Goal: Information Seeking & Learning: Learn about a topic

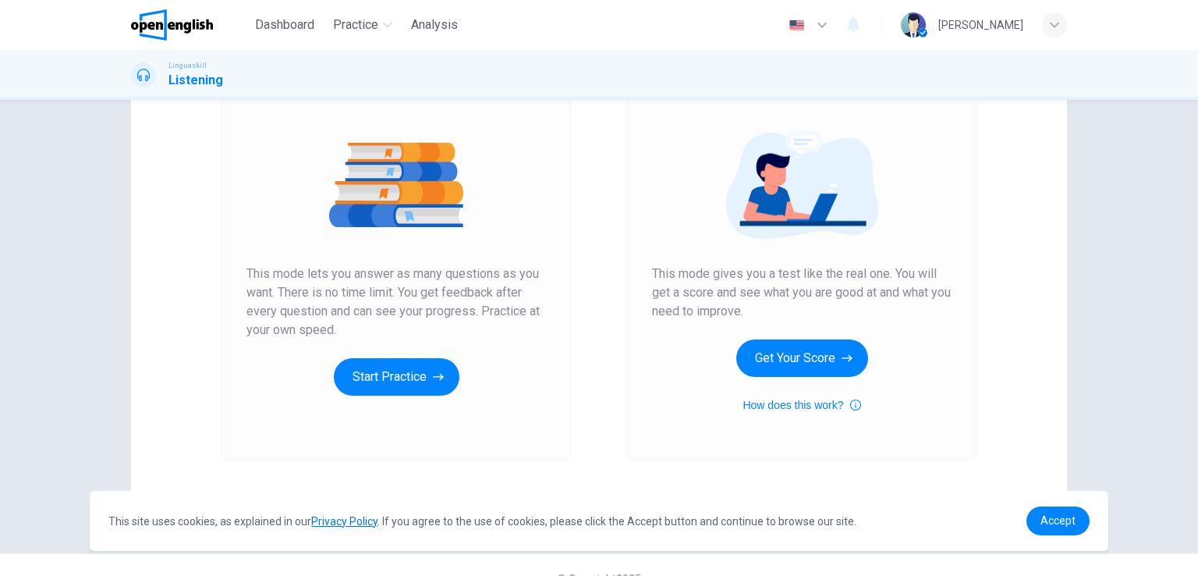
scroll to position [179, 0]
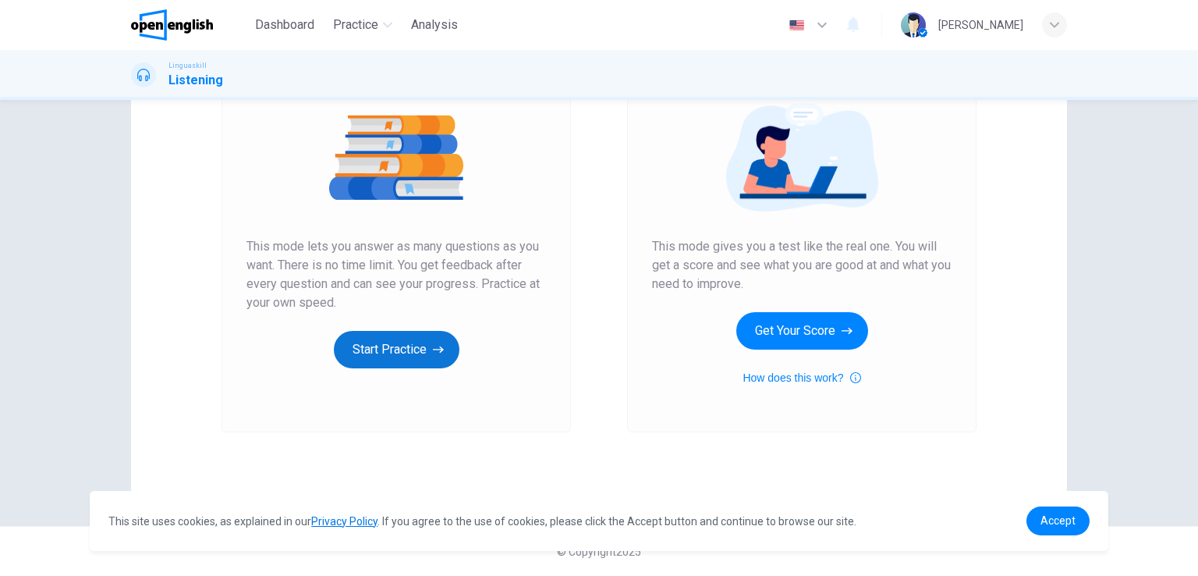
click at [407, 343] on button "Start Practice" at bounding box center [397, 349] width 126 height 37
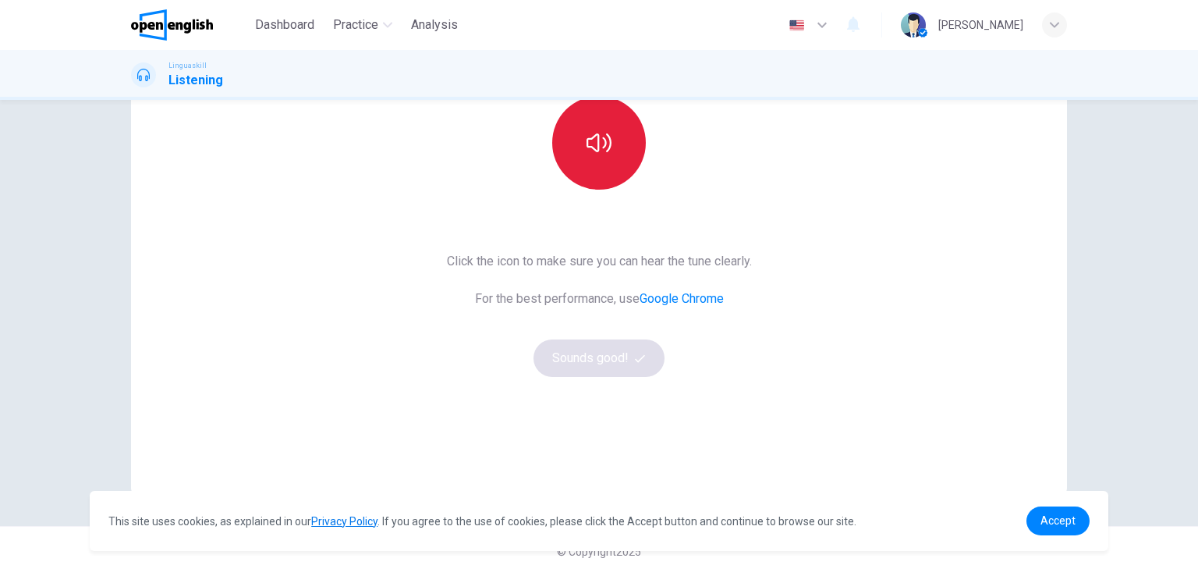
click at [612, 158] on button "button" at bounding box center [599, 143] width 94 height 94
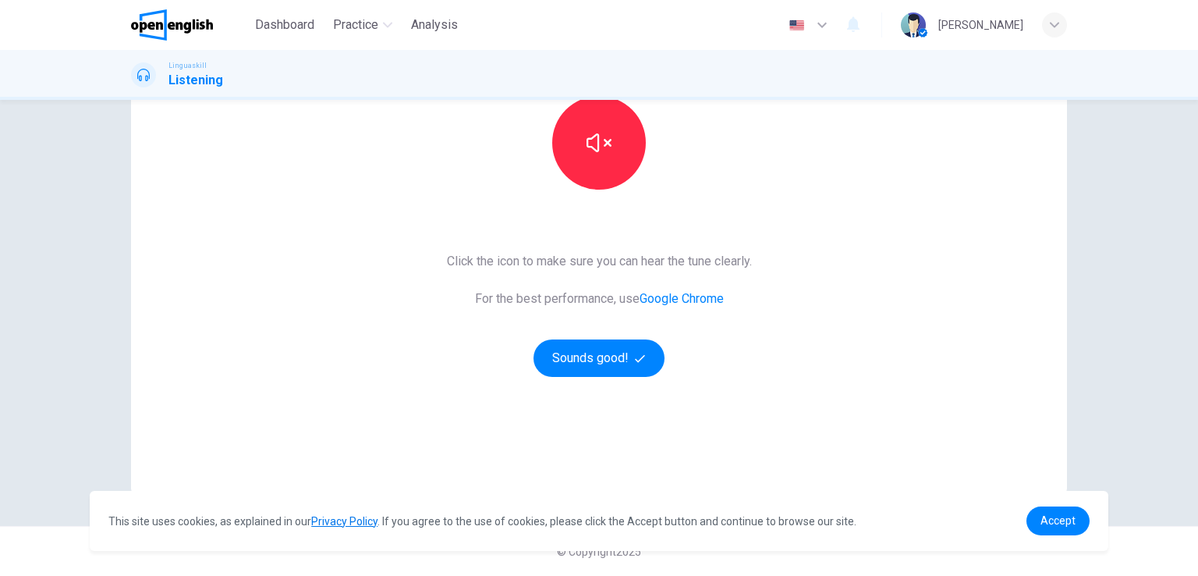
scroll to position [101, 0]
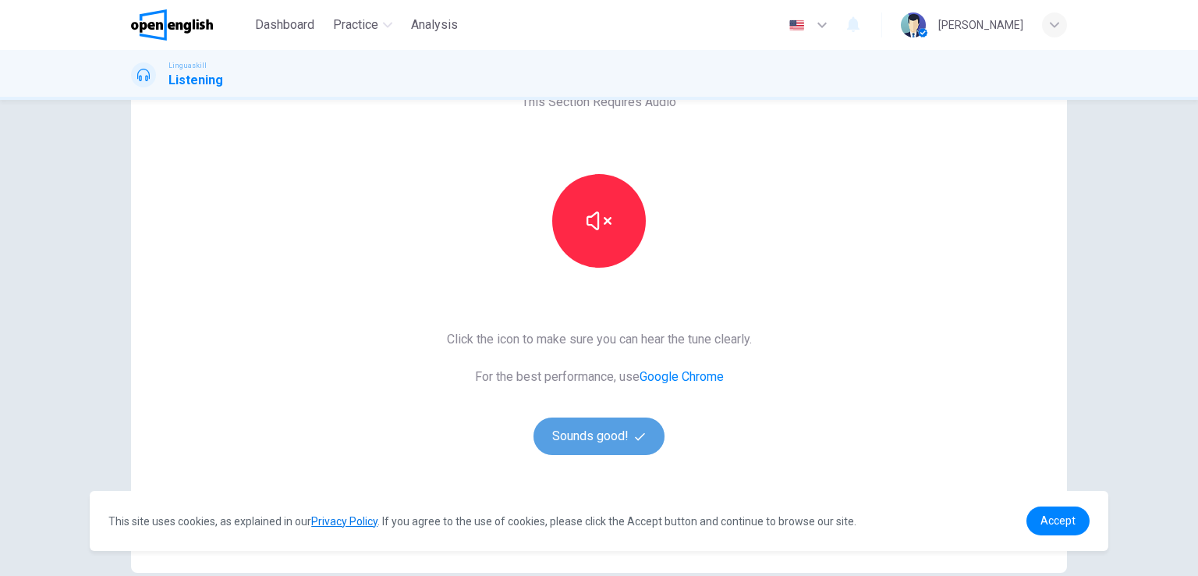
click at [602, 438] on button "Sounds good!" at bounding box center [599, 435] width 131 height 37
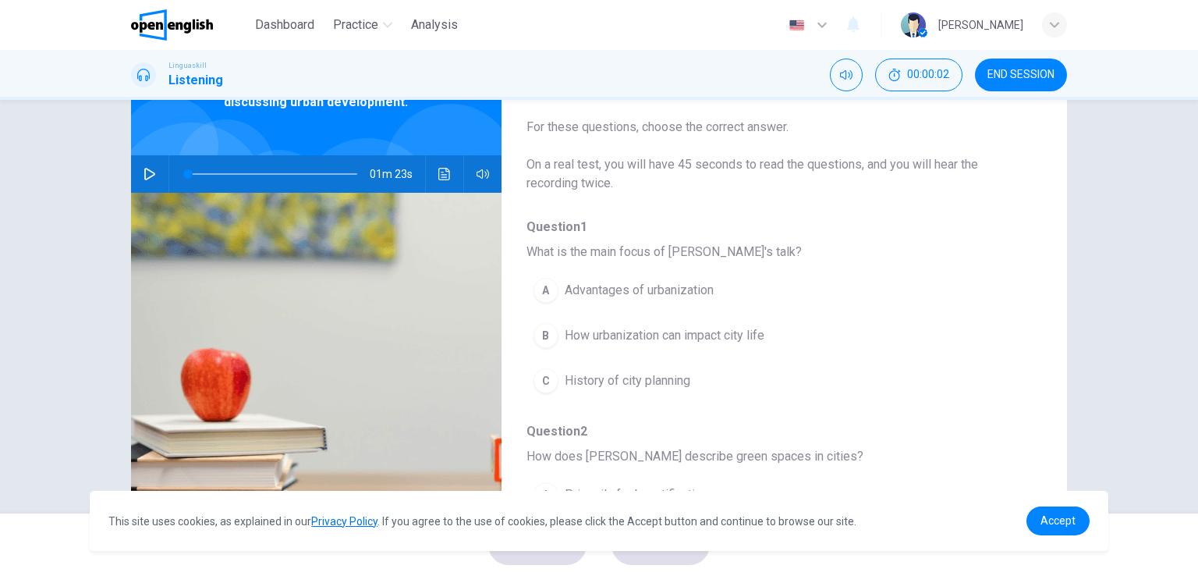
scroll to position [0, 0]
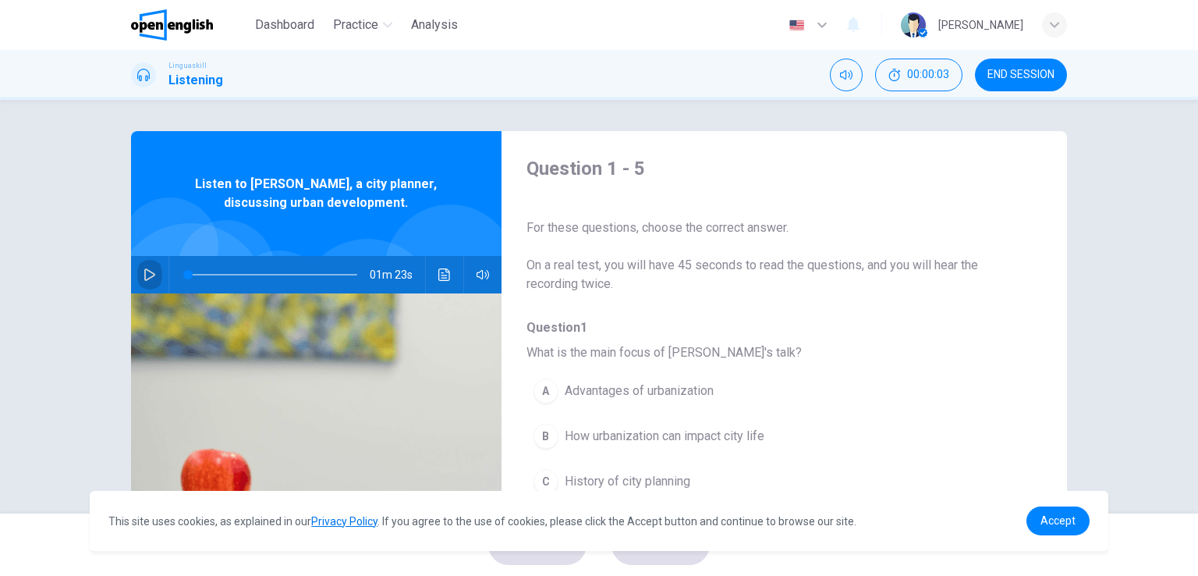
click at [144, 276] on icon "button" at bounding box center [150, 274] width 12 height 12
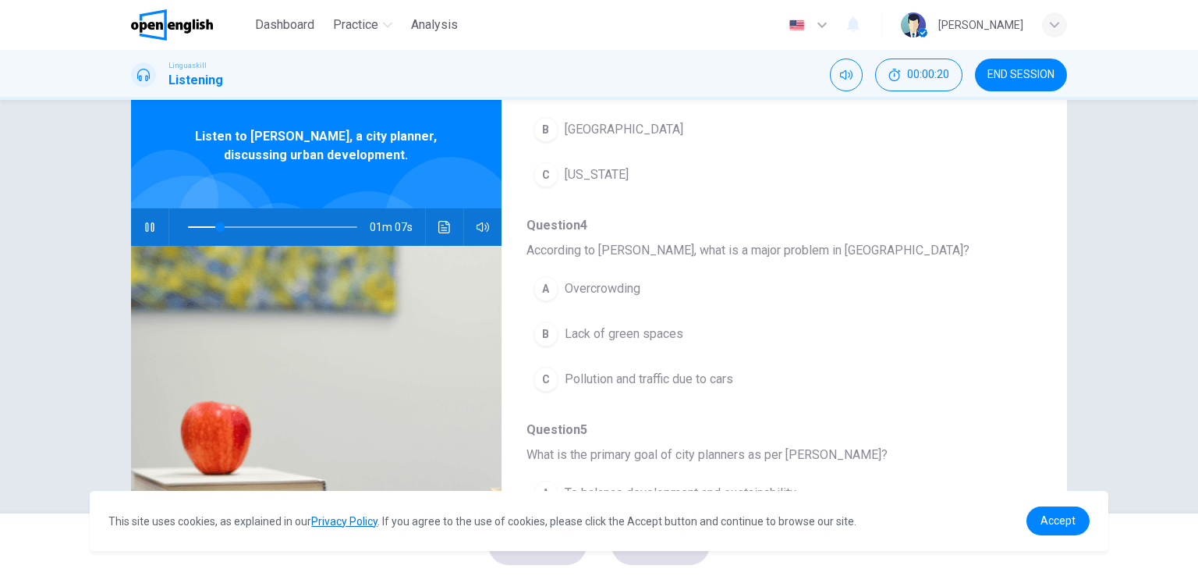
scroll to position [35, 0]
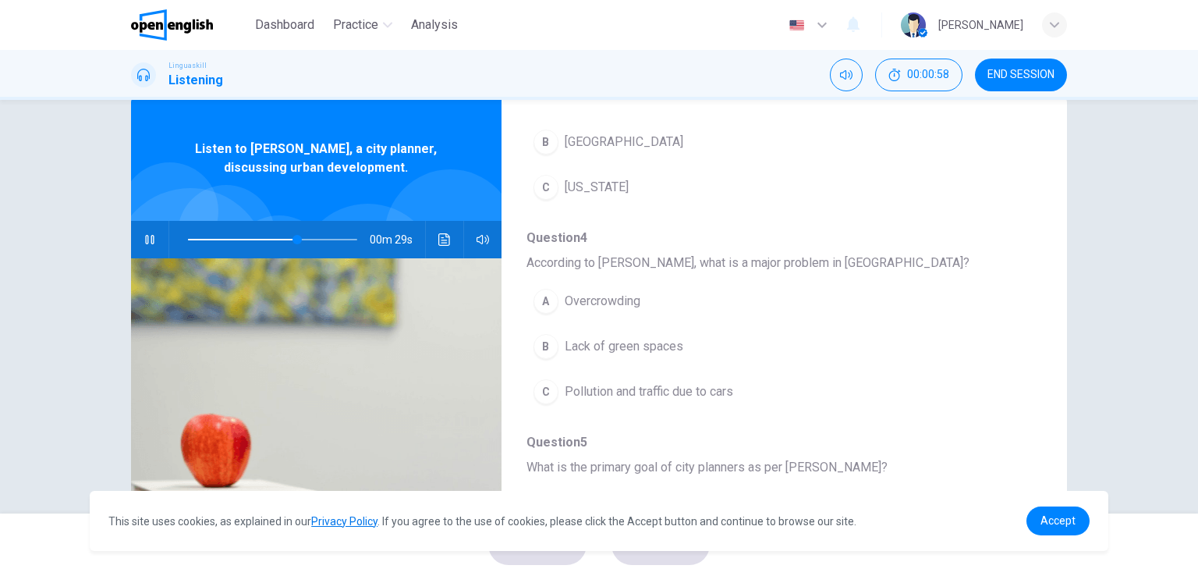
type input "**"
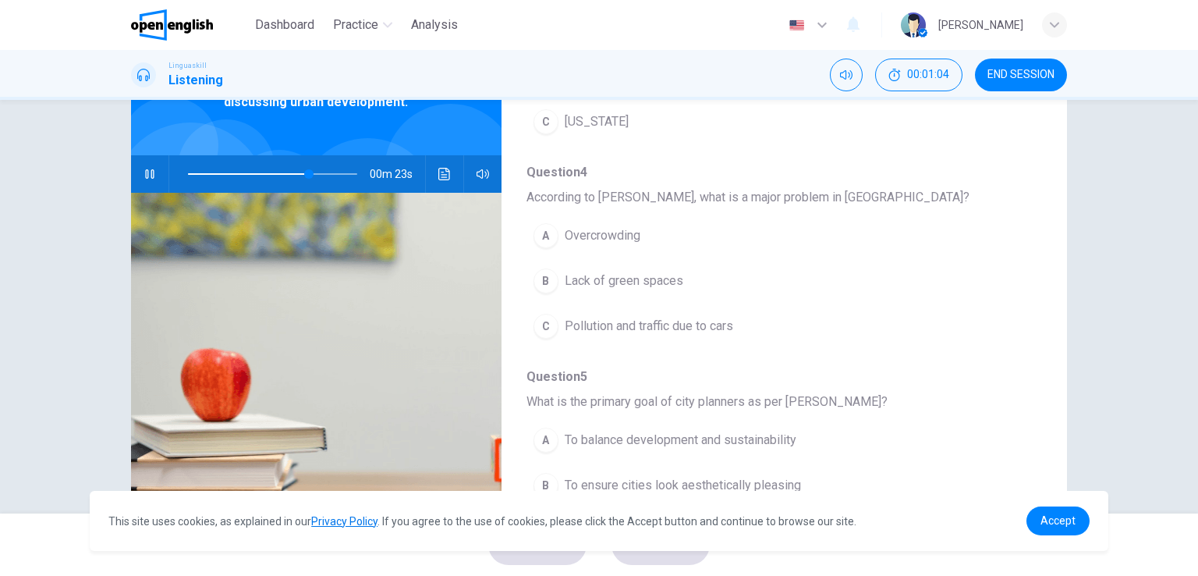
scroll to position [191, 0]
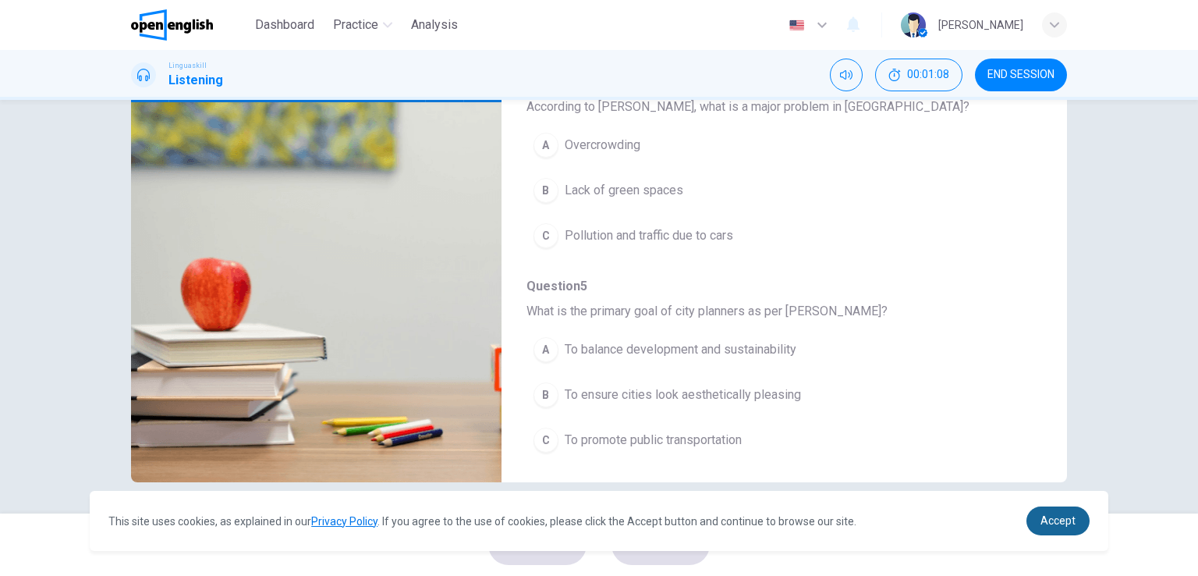
click at [1063, 522] on span "Accept" at bounding box center [1058, 520] width 35 height 12
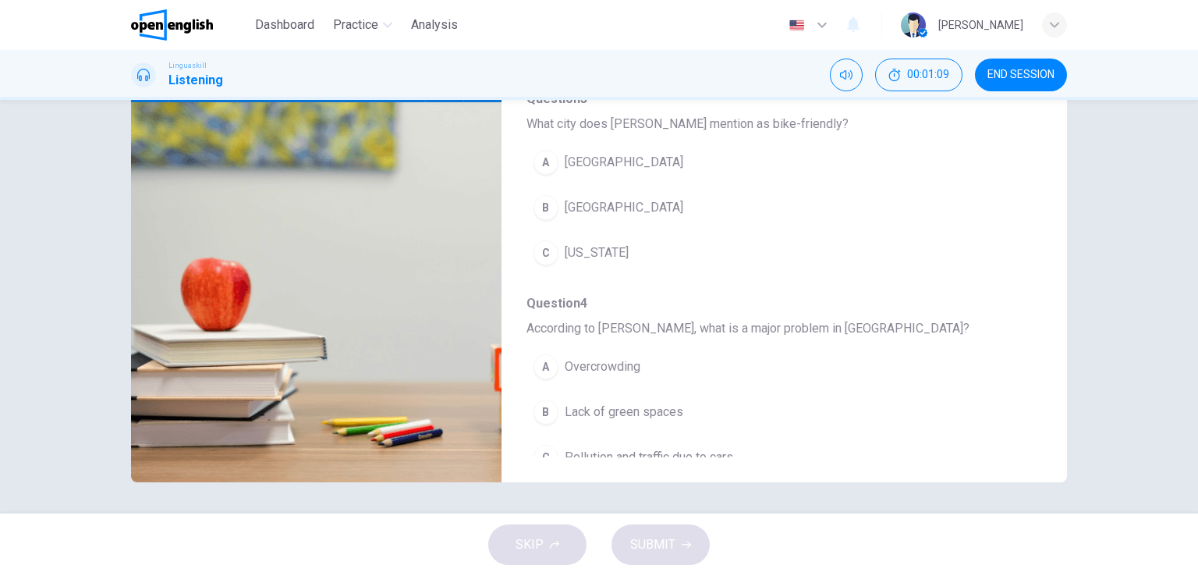
scroll to position [434, 0]
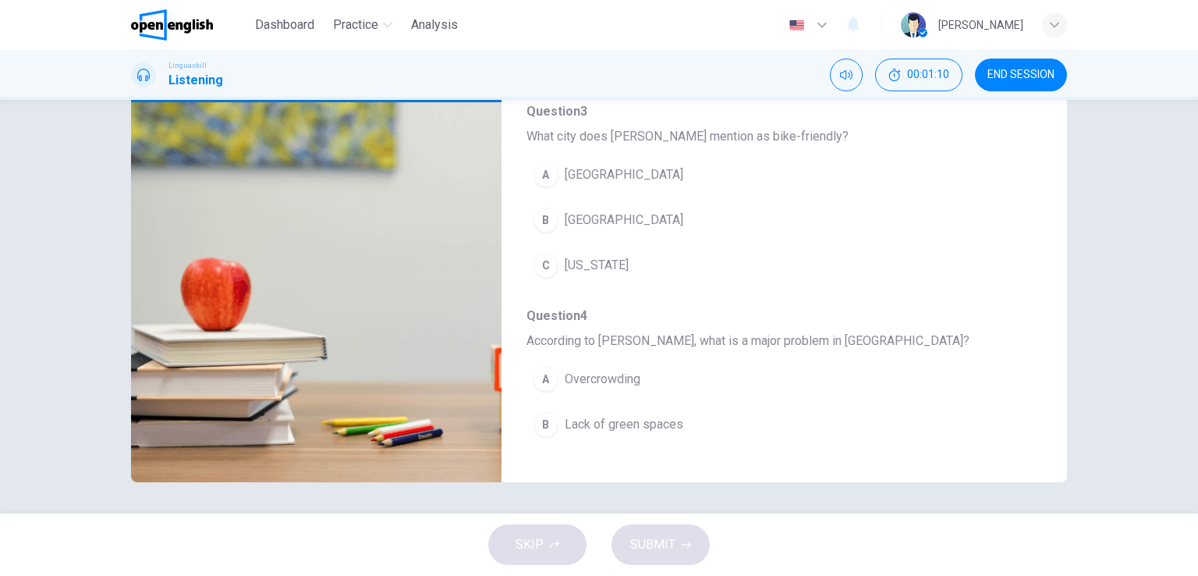
click at [707, 368] on button "A Overcrowding" at bounding box center [743, 379] width 434 height 39
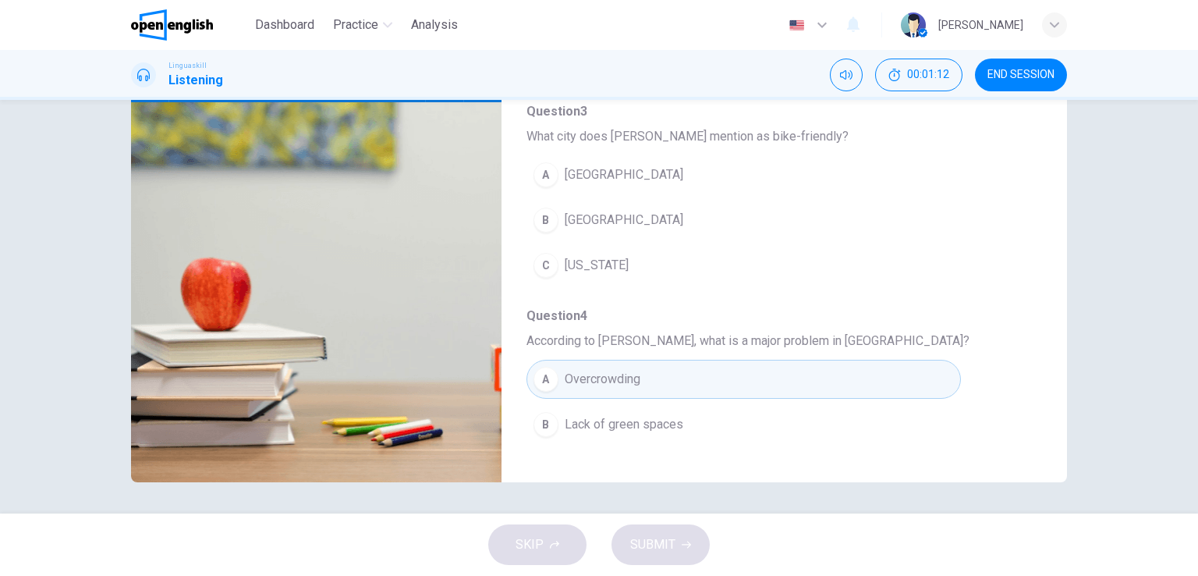
click at [632, 208] on button "B [GEOGRAPHIC_DATA]" at bounding box center [743, 219] width 434 height 39
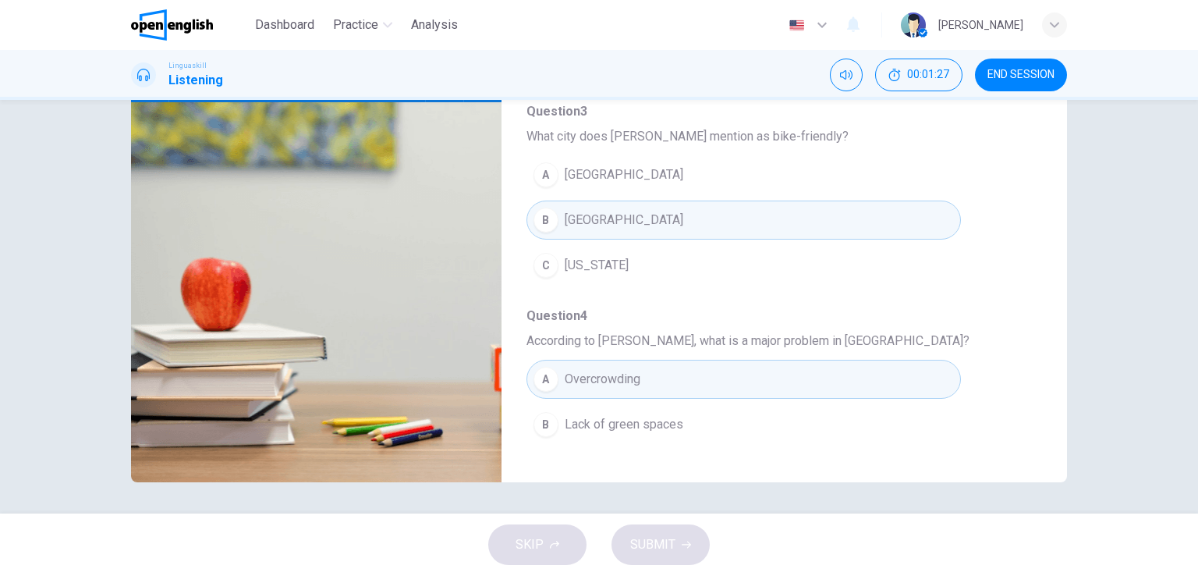
type input "*"
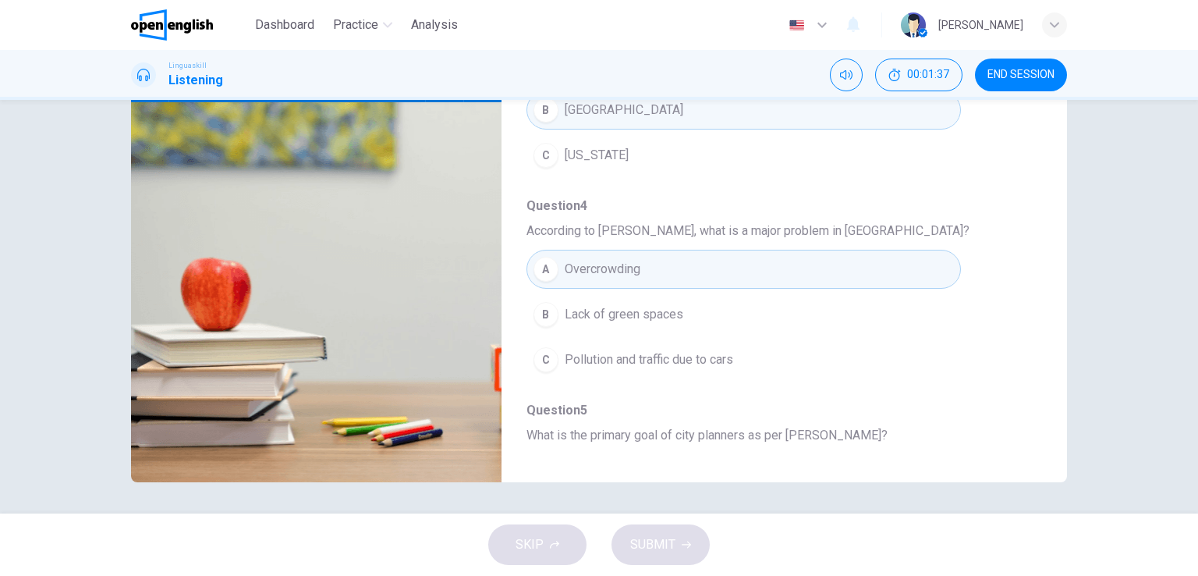
scroll to position [668, 0]
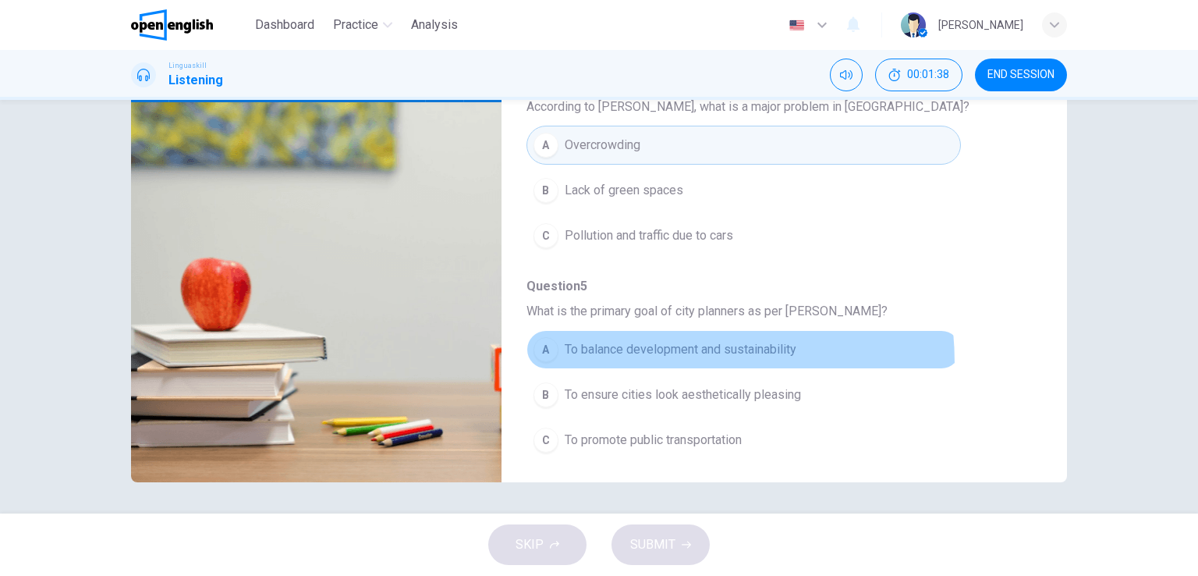
click at [610, 358] on button "A To balance development and sustainability" at bounding box center [743, 349] width 434 height 39
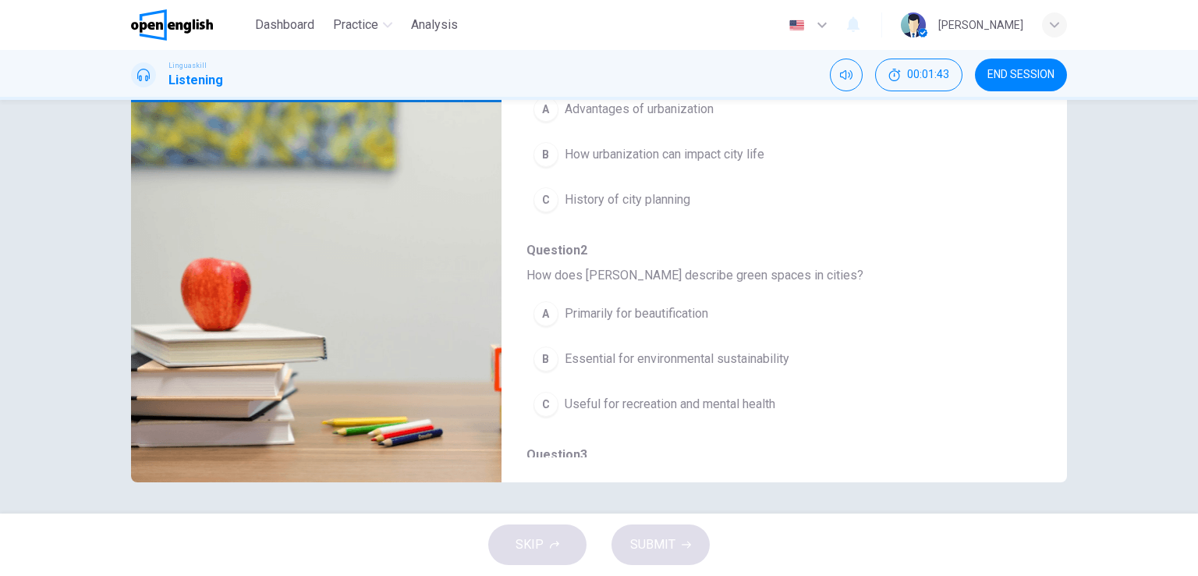
scroll to position [44, 0]
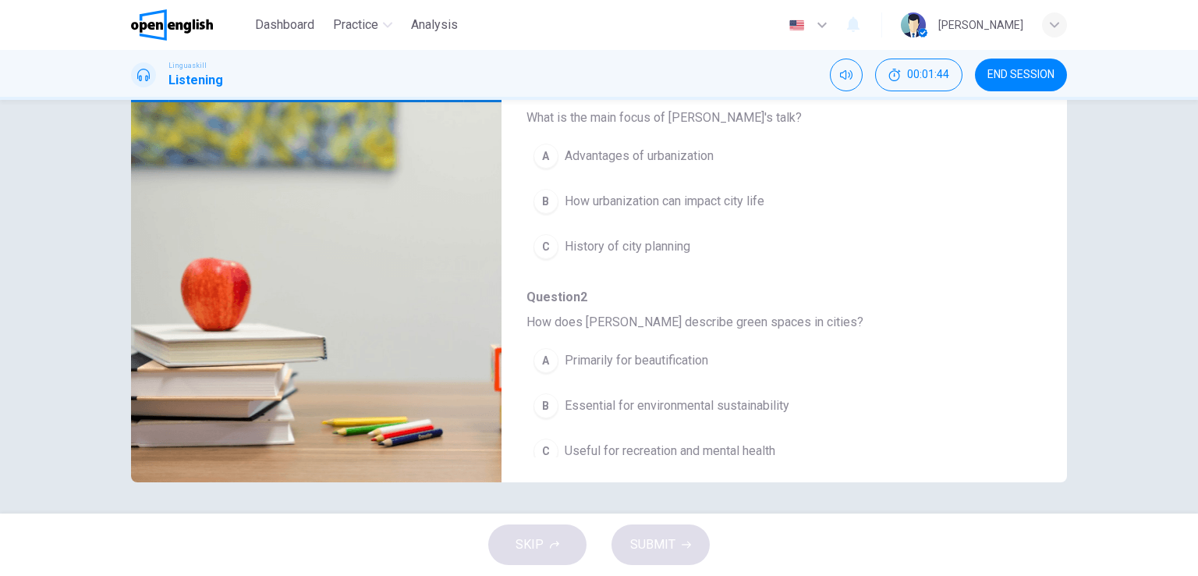
click at [631, 372] on button "A Primarily for beautification" at bounding box center [743, 360] width 434 height 39
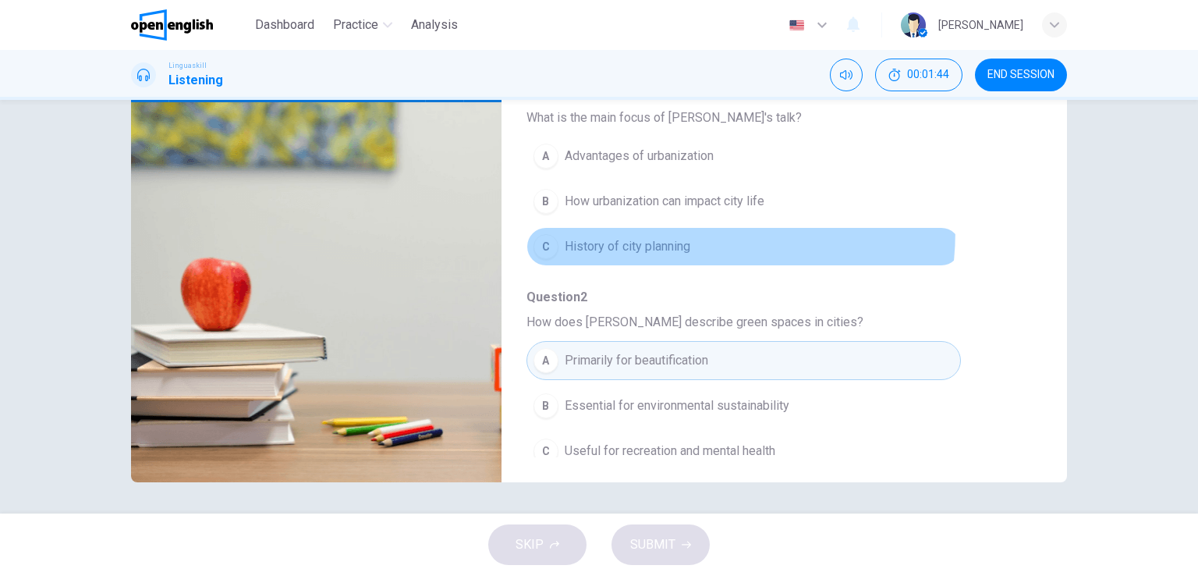
click at [608, 227] on button "C History of city planning" at bounding box center [743, 246] width 434 height 39
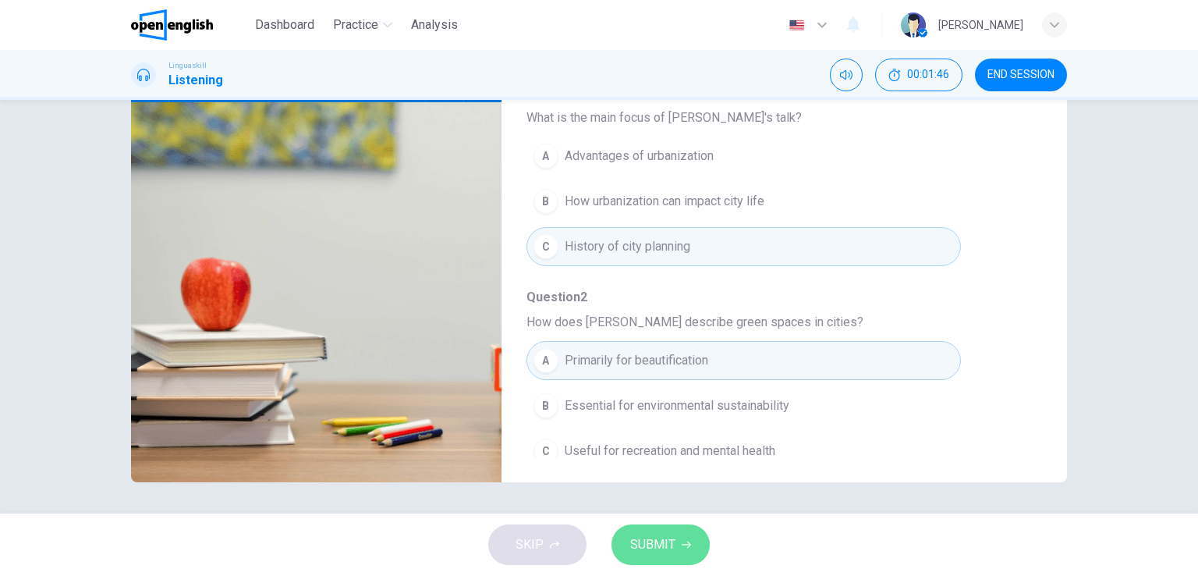
drag, startPoint x: 643, startPoint y: 542, endPoint x: 699, endPoint y: 524, distance: 58.2
click at [643, 543] on span "SUBMIT" at bounding box center [652, 545] width 45 height 22
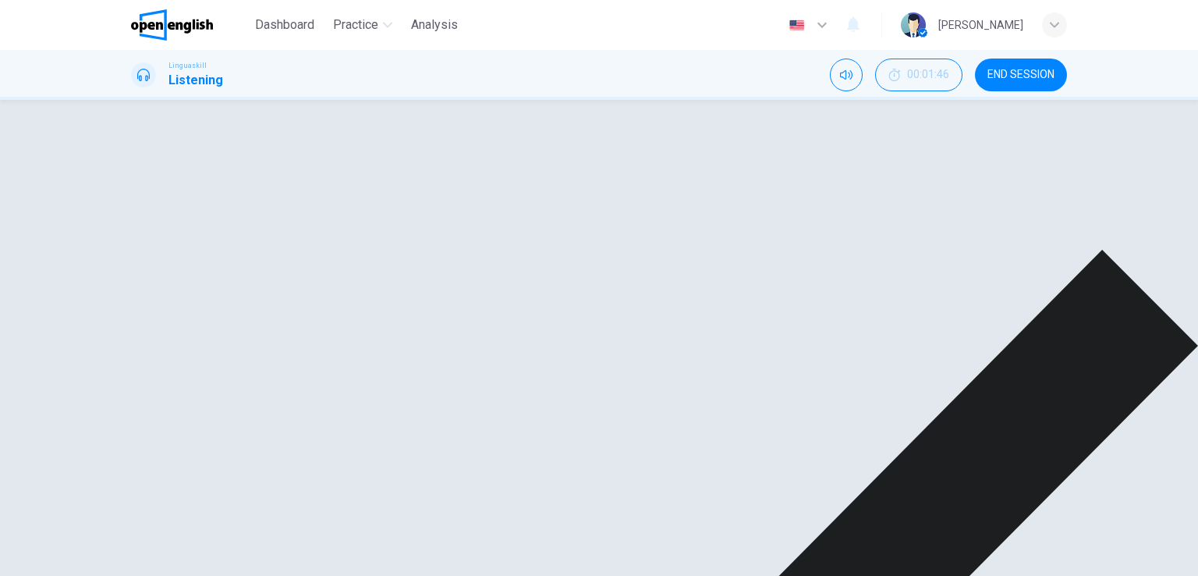
scroll to position [122, 0]
